Goal: Find specific page/section: Find specific page/section

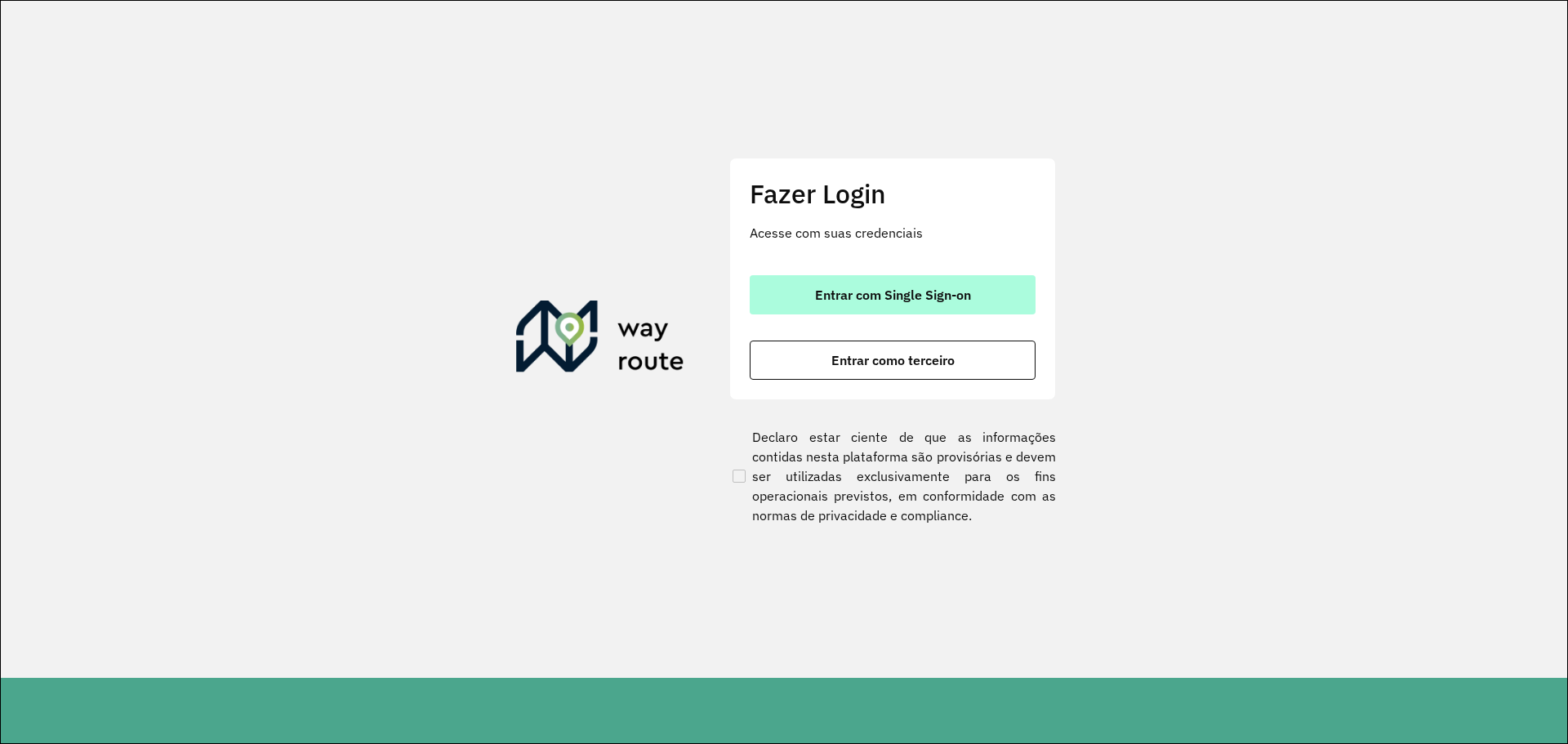
click at [902, 302] on font "Entrar com Single Sign-on" at bounding box center [893, 295] width 156 height 16
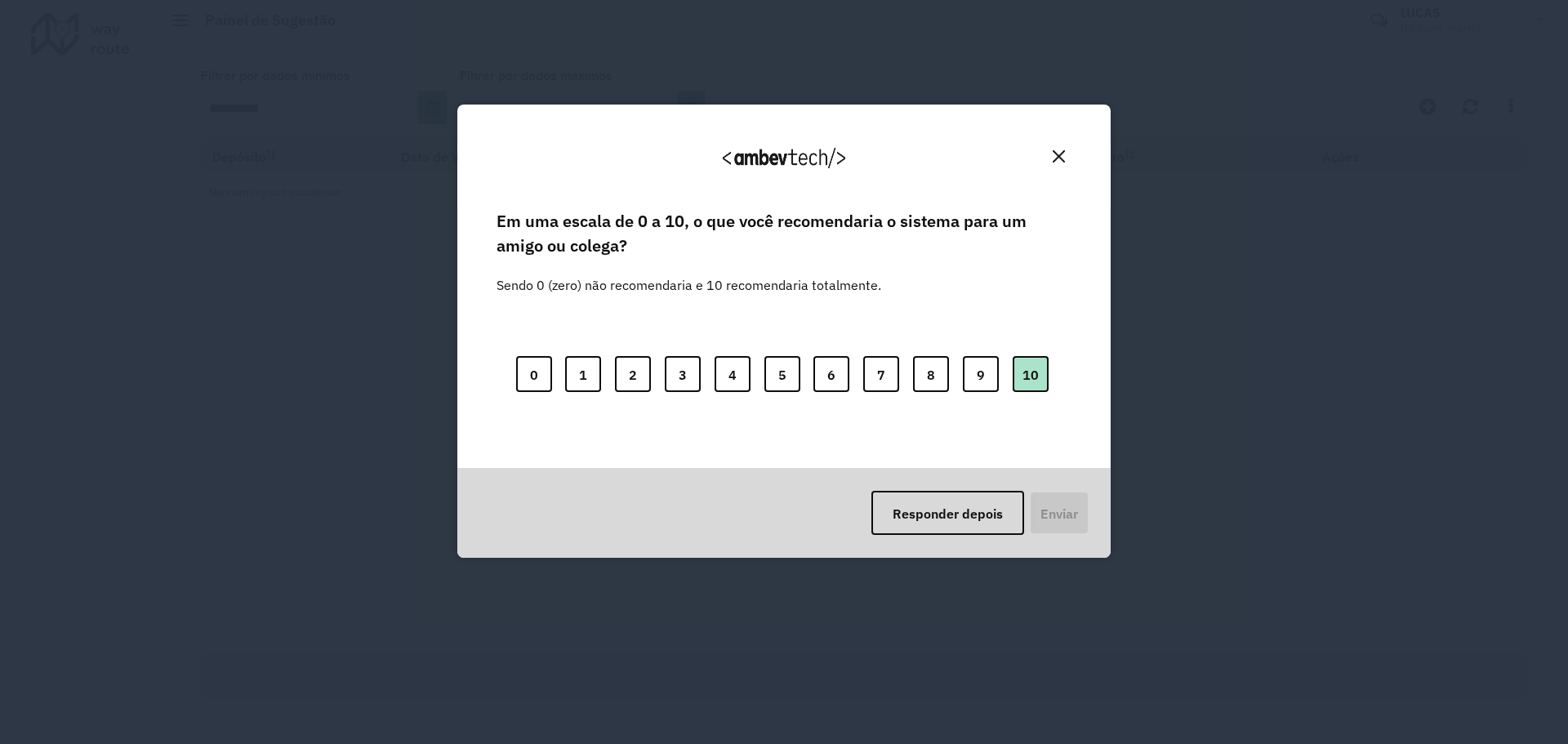
click at [1048, 374] on button "10" at bounding box center [1030, 373] width 36 height 36
click at [1075, 512] on font "Enviar" at bounding box center [1057, 513] width 37 height 16
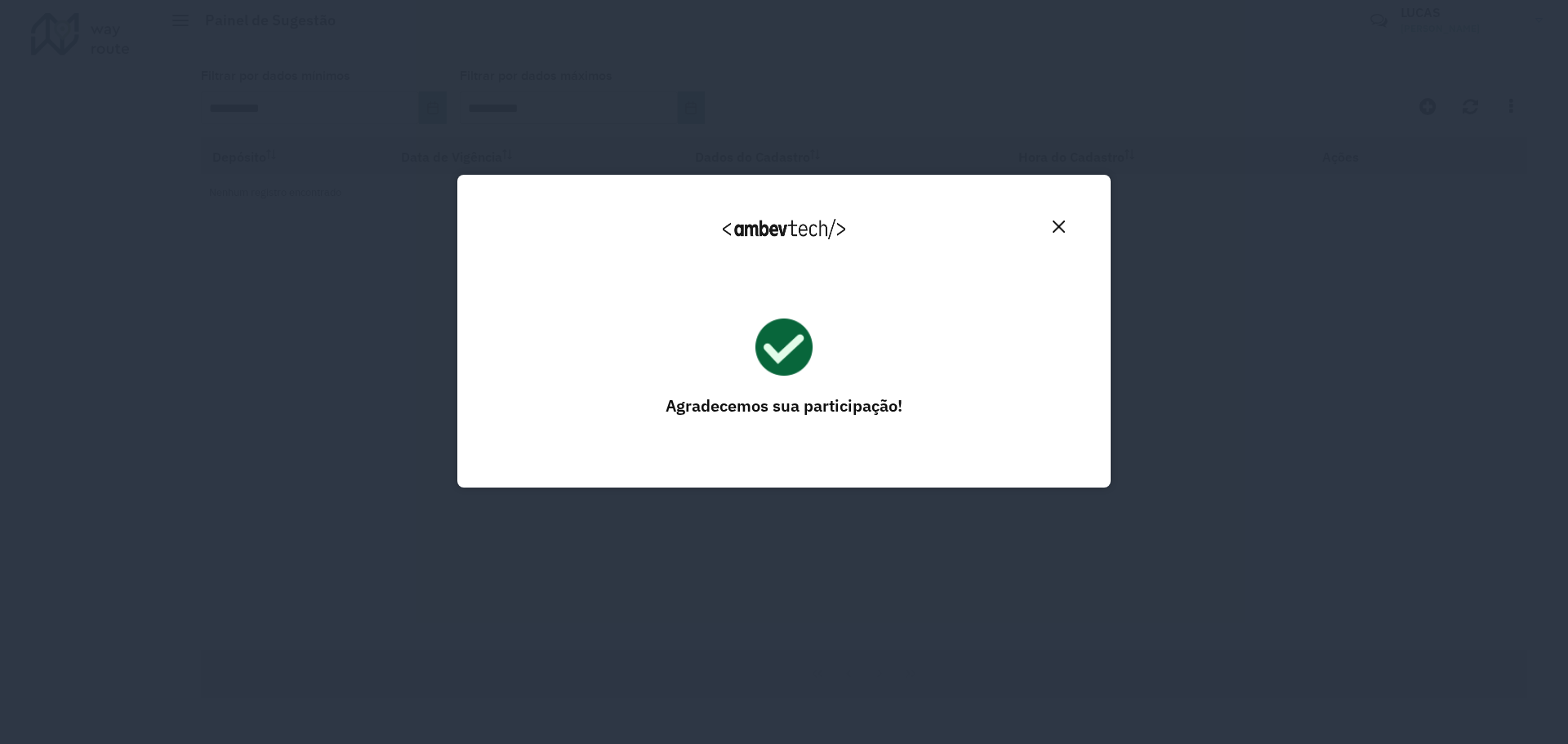
click at [1056, 228] on img "Fechar" at bounding box center [1058, 227] width 12 height 12
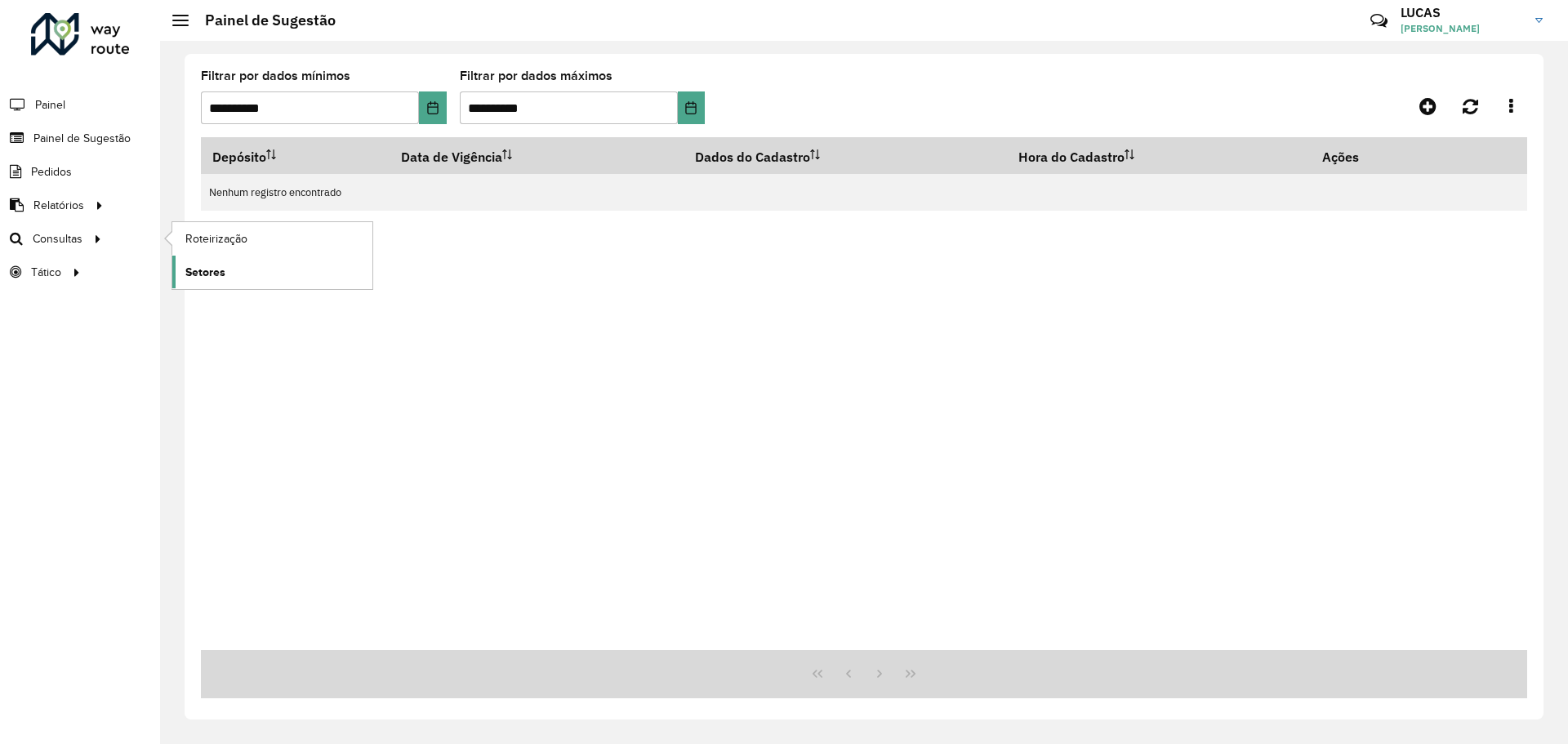
click at [212, 270] on font "Setores" at bounding box center [205, 272] width 40 height 13
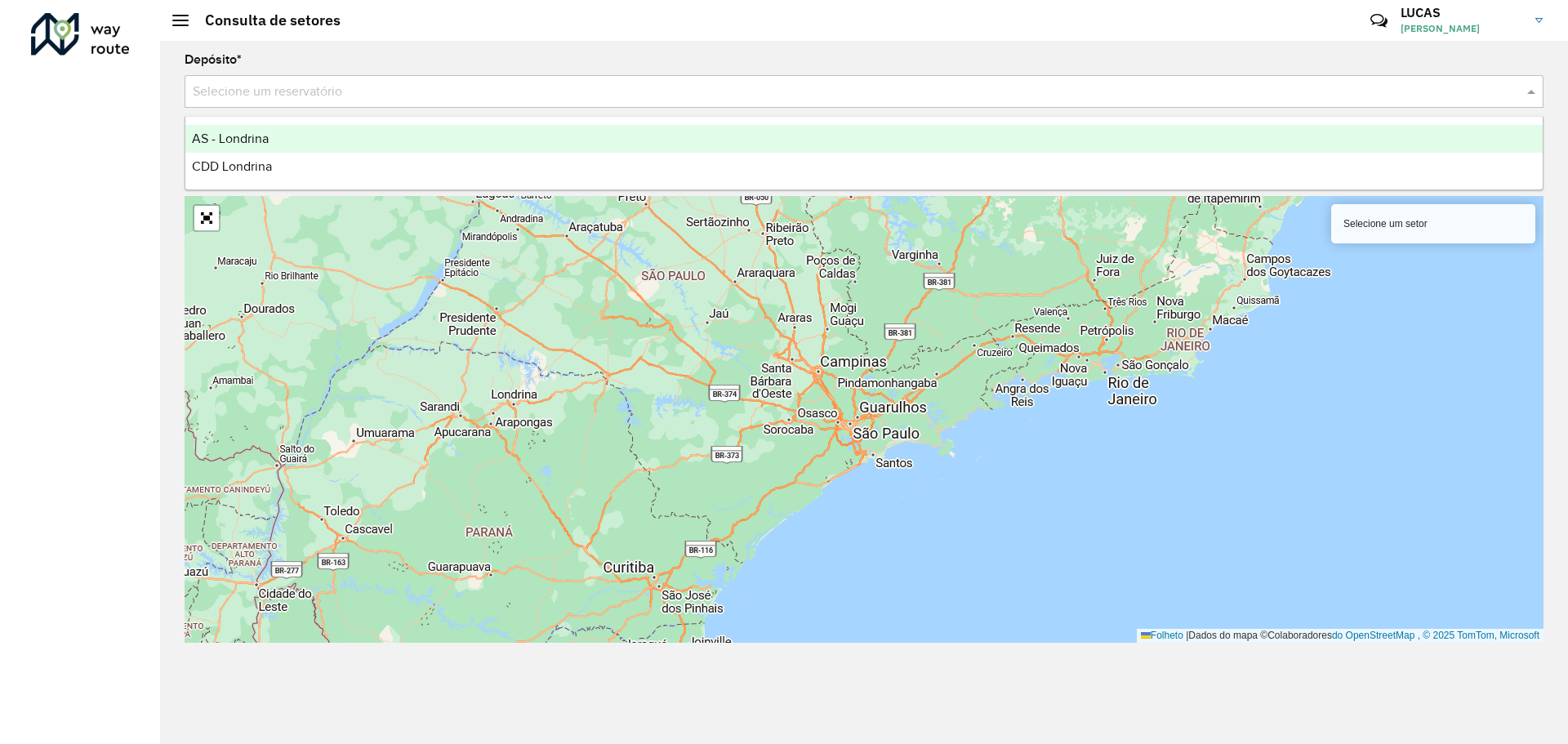
click at [227, 90] on input "text" at bounding box center [848, 92] width 1310 height 19
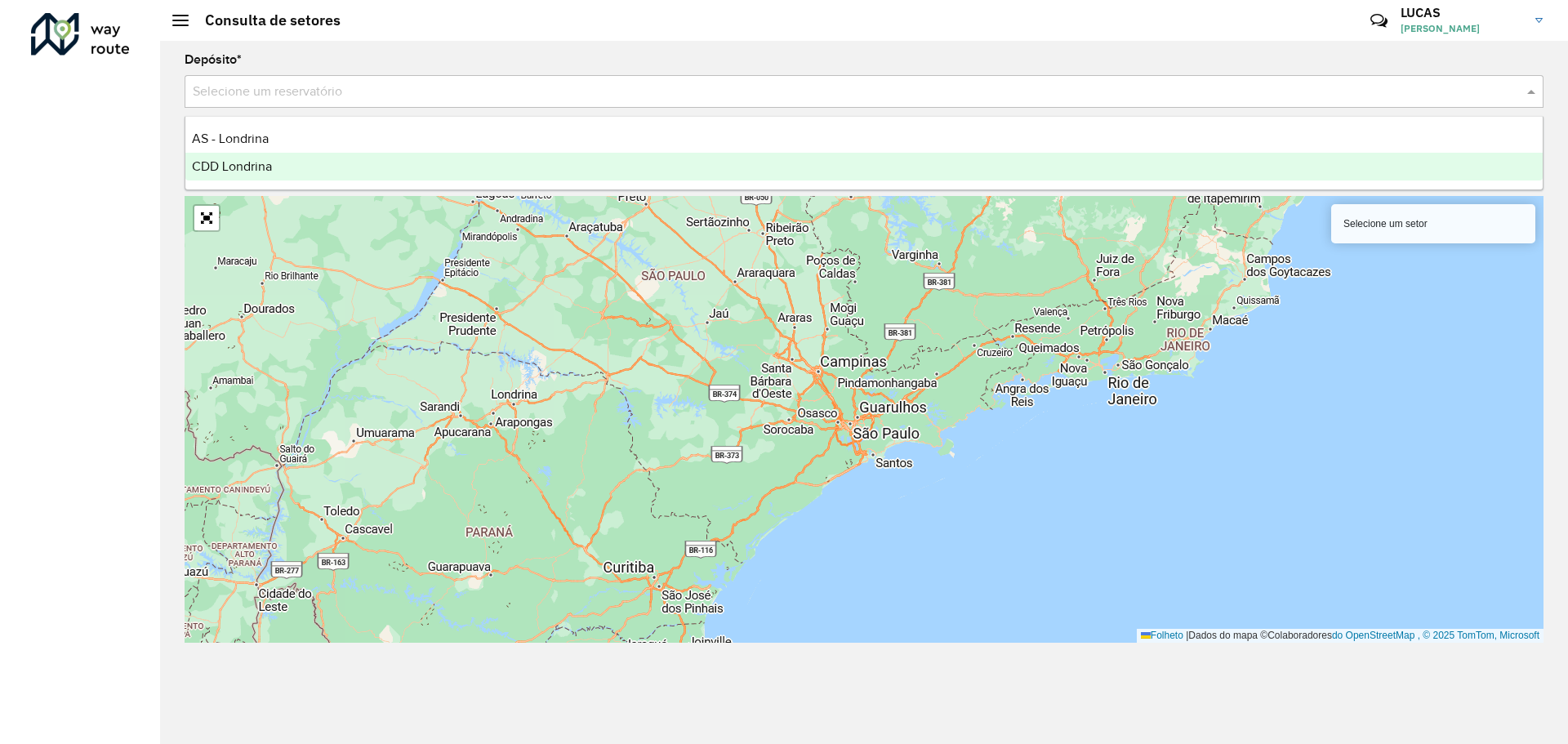
click at [248, 164] on font "CDD Londrina" at bounding box center [231, 166] width 80 height 13
